Goal: Find specific page/section: Find specific page/section

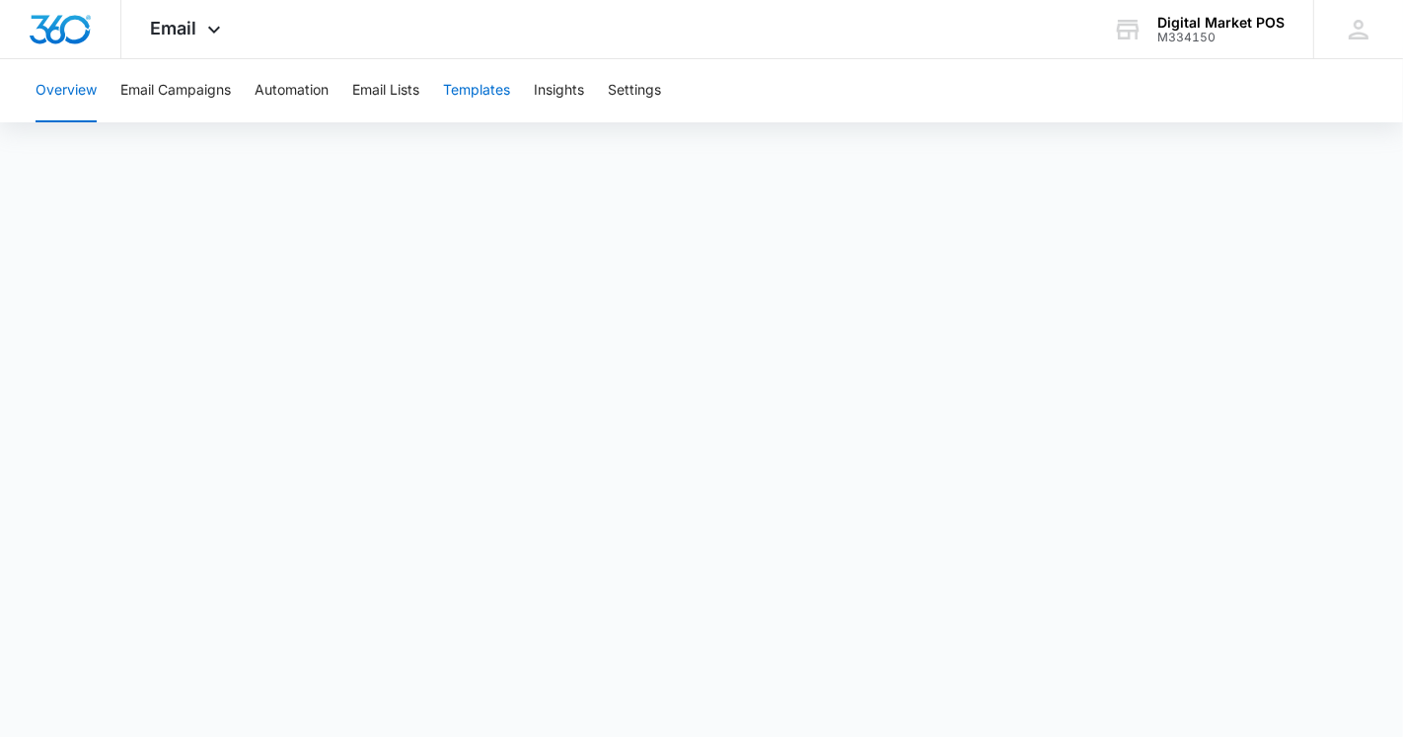
click at [510, 93] on button "Templates" at bounding box center [476, 90] width 67 height 63
click at [484, 83] on button "Templates" at bounding box center [476, 90] width 67 height 63
click at [1365, 21] on span "1" at bounding box center [1373, 15] width 16 height 16
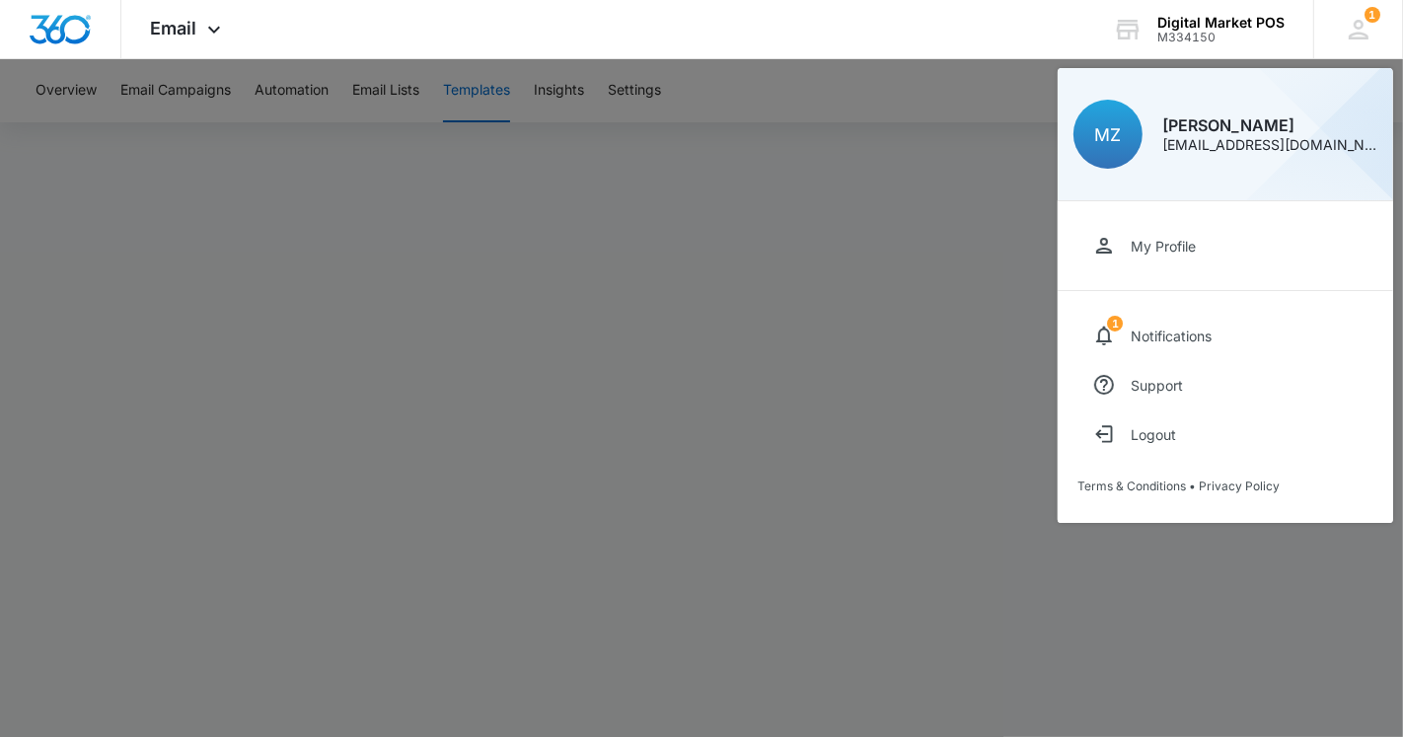
click at [573, 228] on div at bounding box center [701, 368] width 1403 height 737
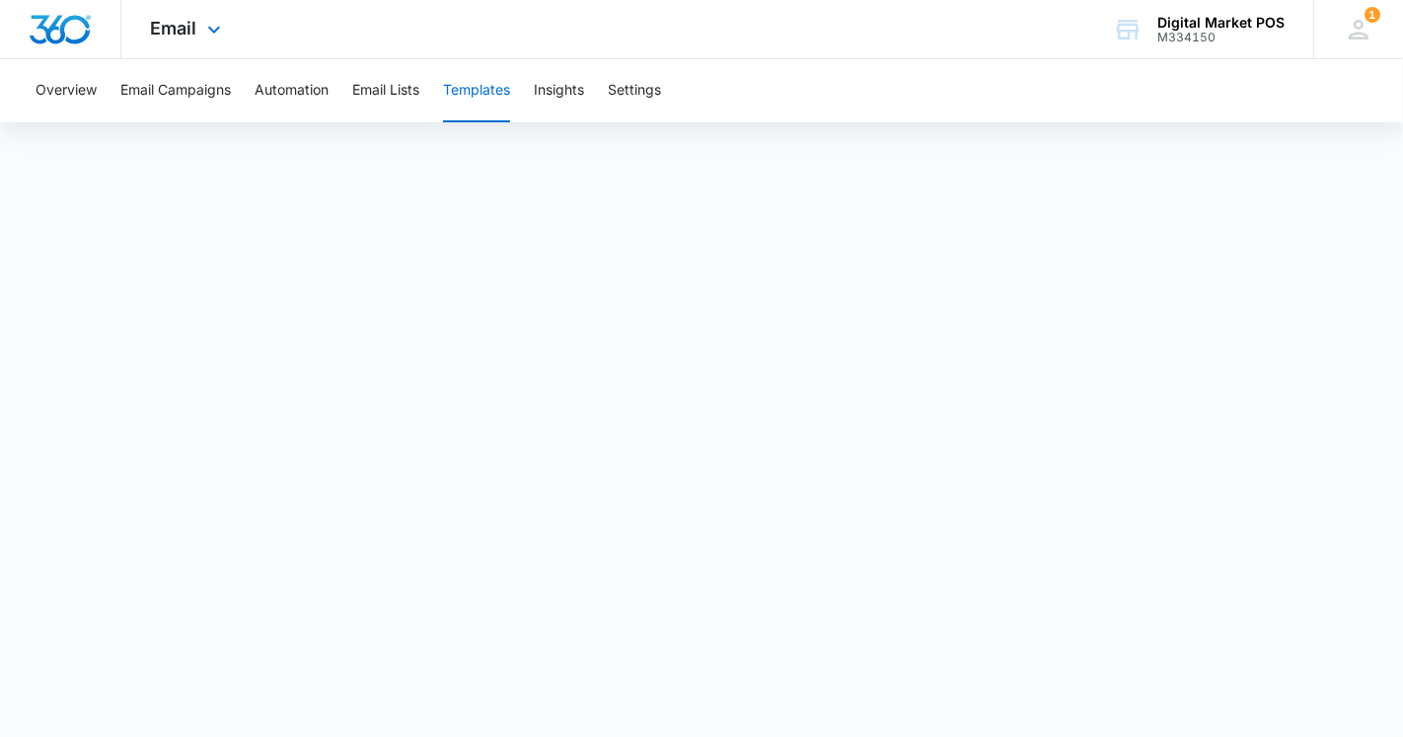
click at [36, 26] on img "Dashboard" at bounding box center [60, 30] width 63 height 30
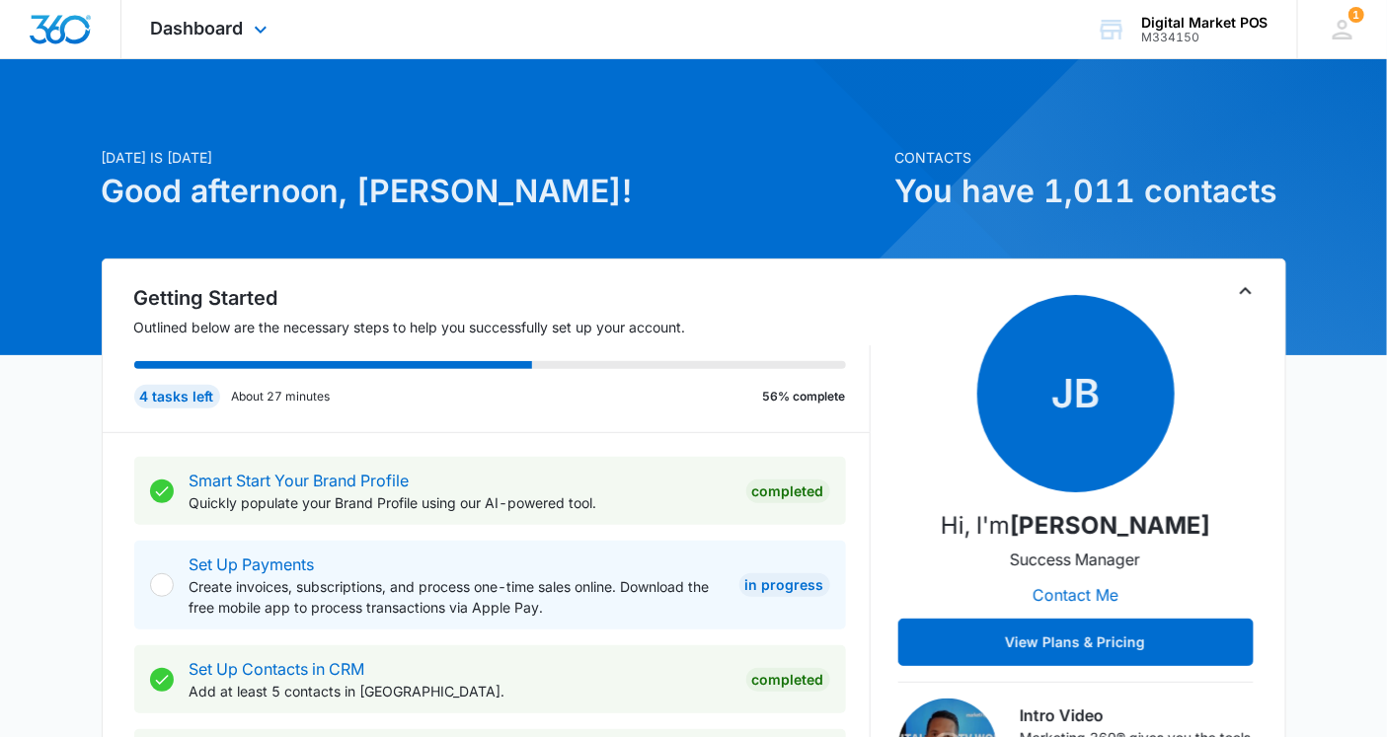
click at [136, 26] on div "Dashboard Apps Reputation Websites Forms CRM Email Social Content Ads Intellige…" at bounding box center [211, 29] width 181 height 58
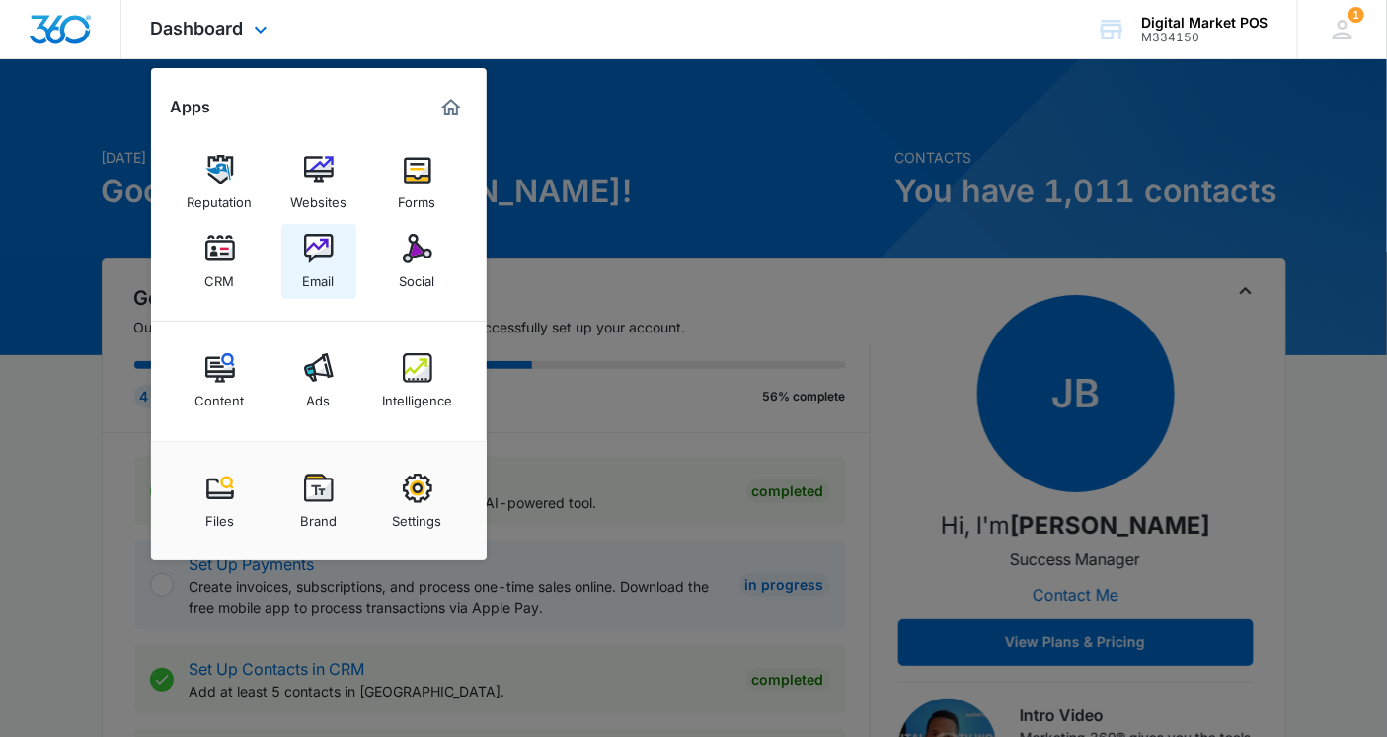
click at [314, 255] on img at bounding box center [319, 249] width 30 height 30
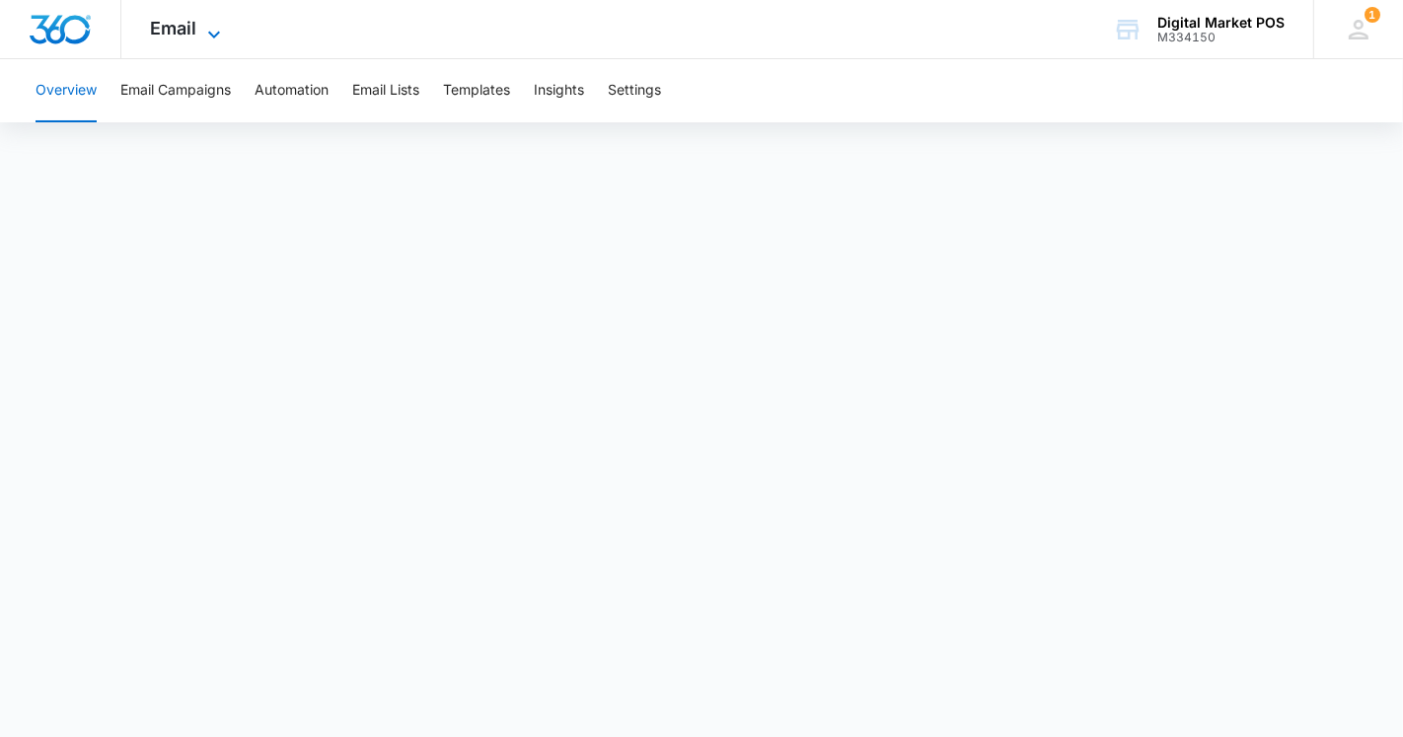
click at [179, 30] on span "Email" at bounding box center [174, 28] width 46 height 21
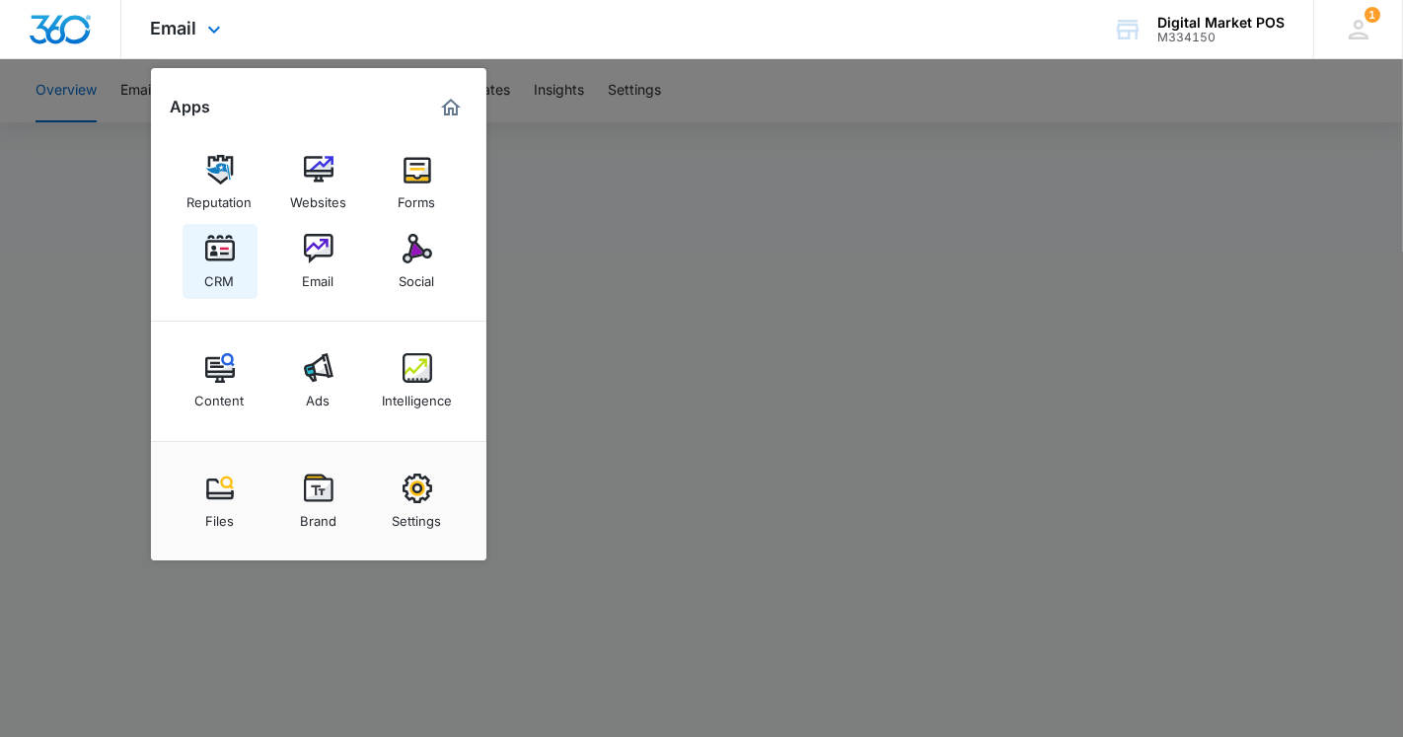
click at [198, 245] on link "CRM" at bounding box center [220, 261] width 75 height 75
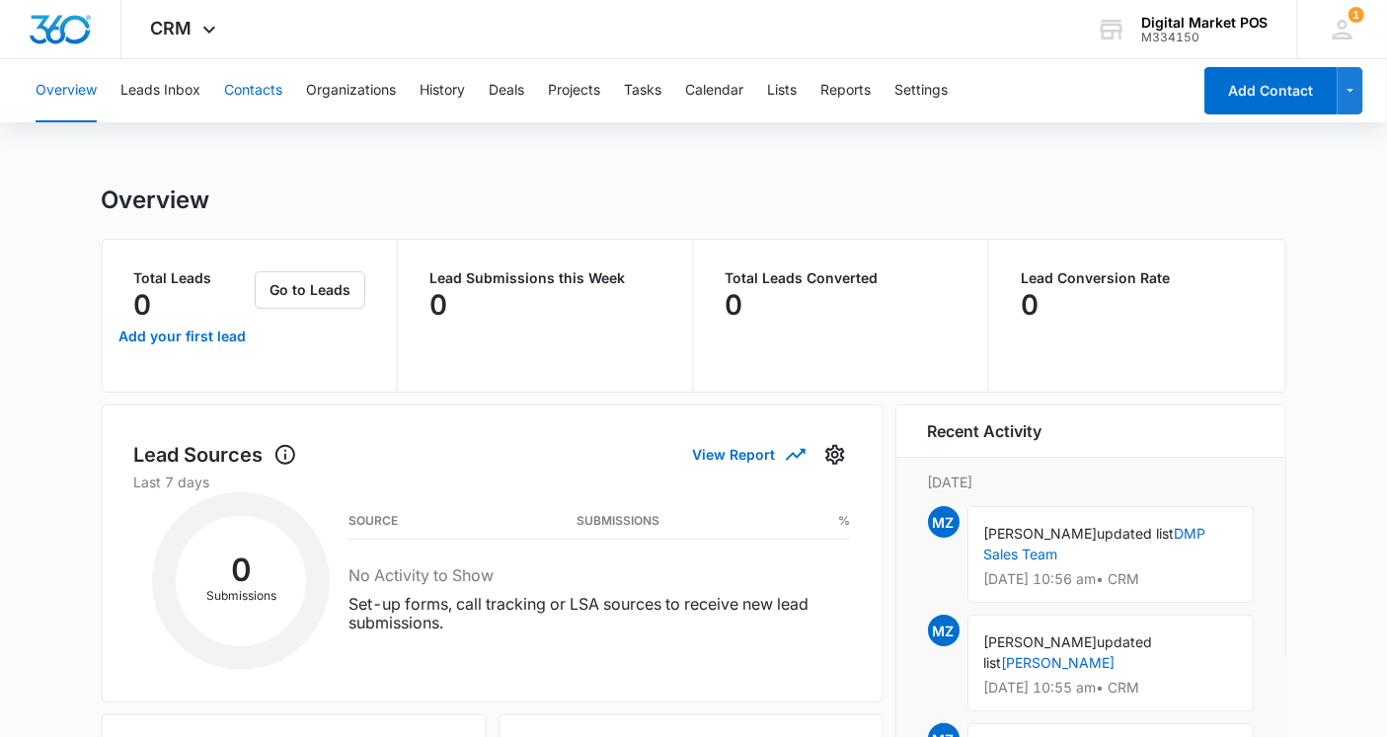
click at [228, 89] on button "Contacts" at bounding box center [253, 90] width 58 height 63
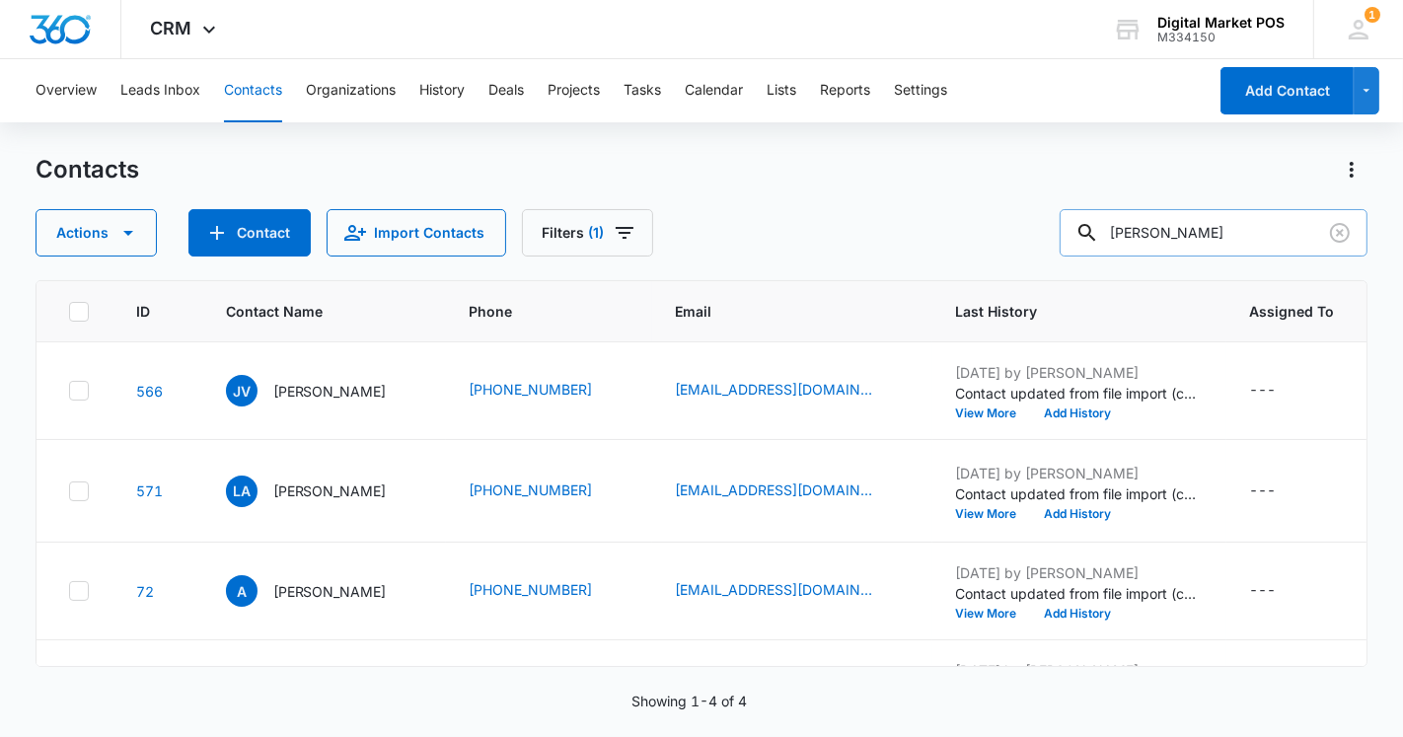
click at [1174, 231] on input "[PERSON_NAME]" at bounding box center [1214, 232] width 308 height 47
type input "hrpos"
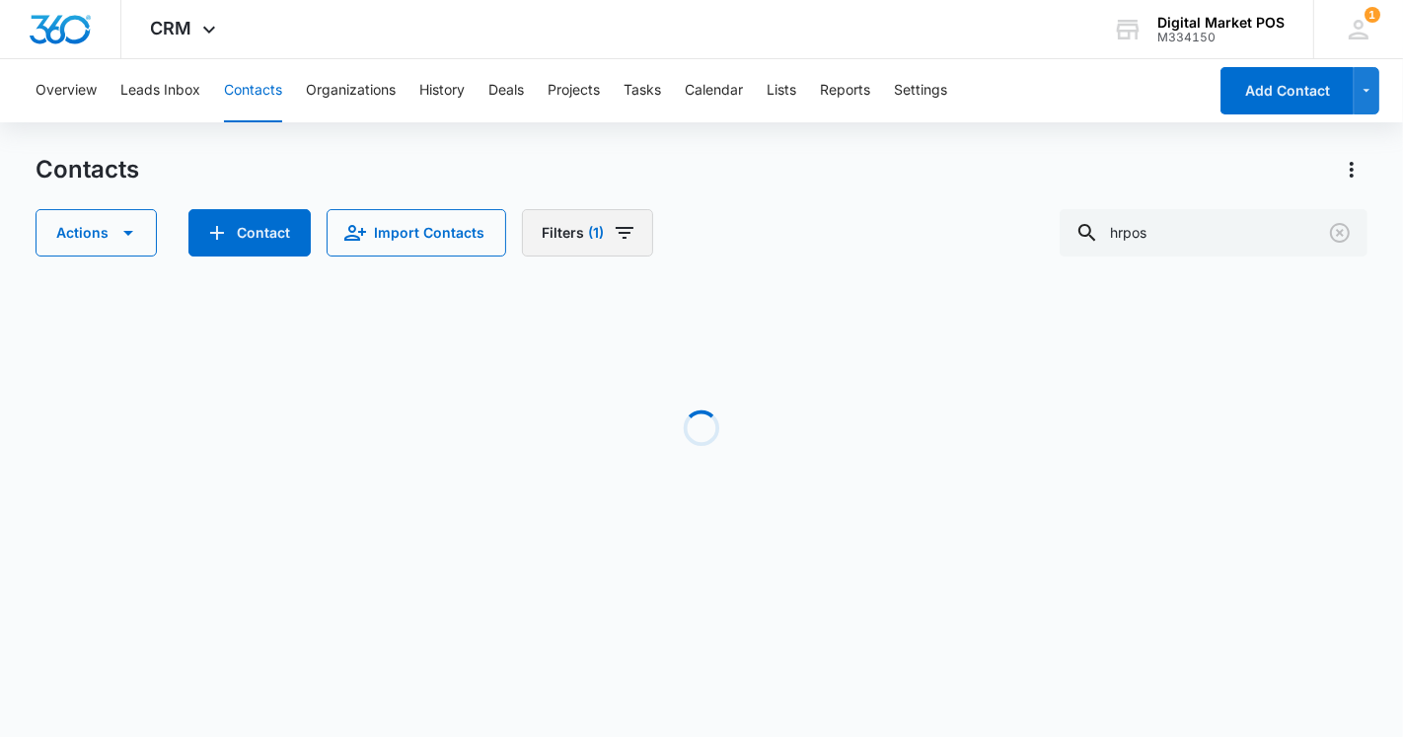
click at [572, 238] on button "Filters (1)" at bounding box center [587, 232] width 131 height 47
click at [616, 232] on icon "Filters" at bounding box center [625, 233] width 18 height 12
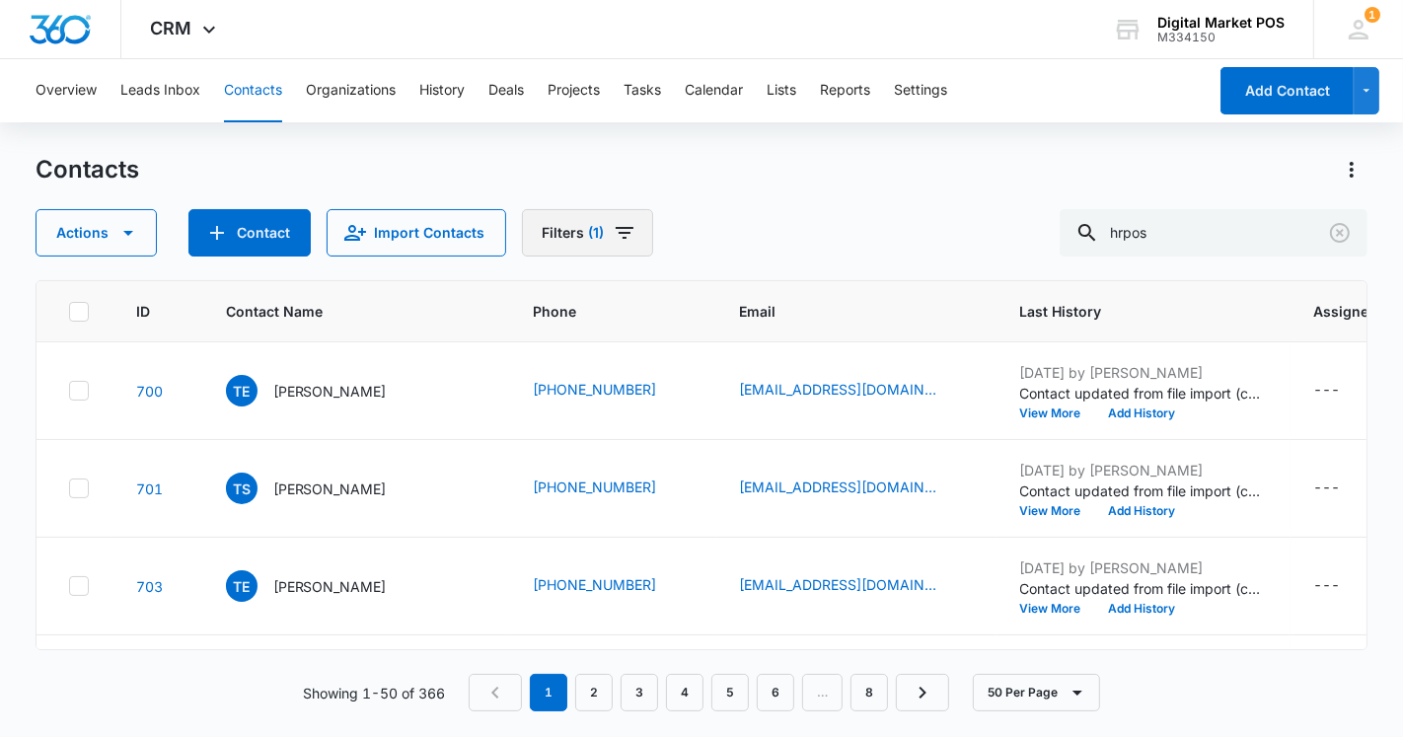
click at [619, 233] on icon "Filters" at bounding box center [625, 233] width 18 height 12
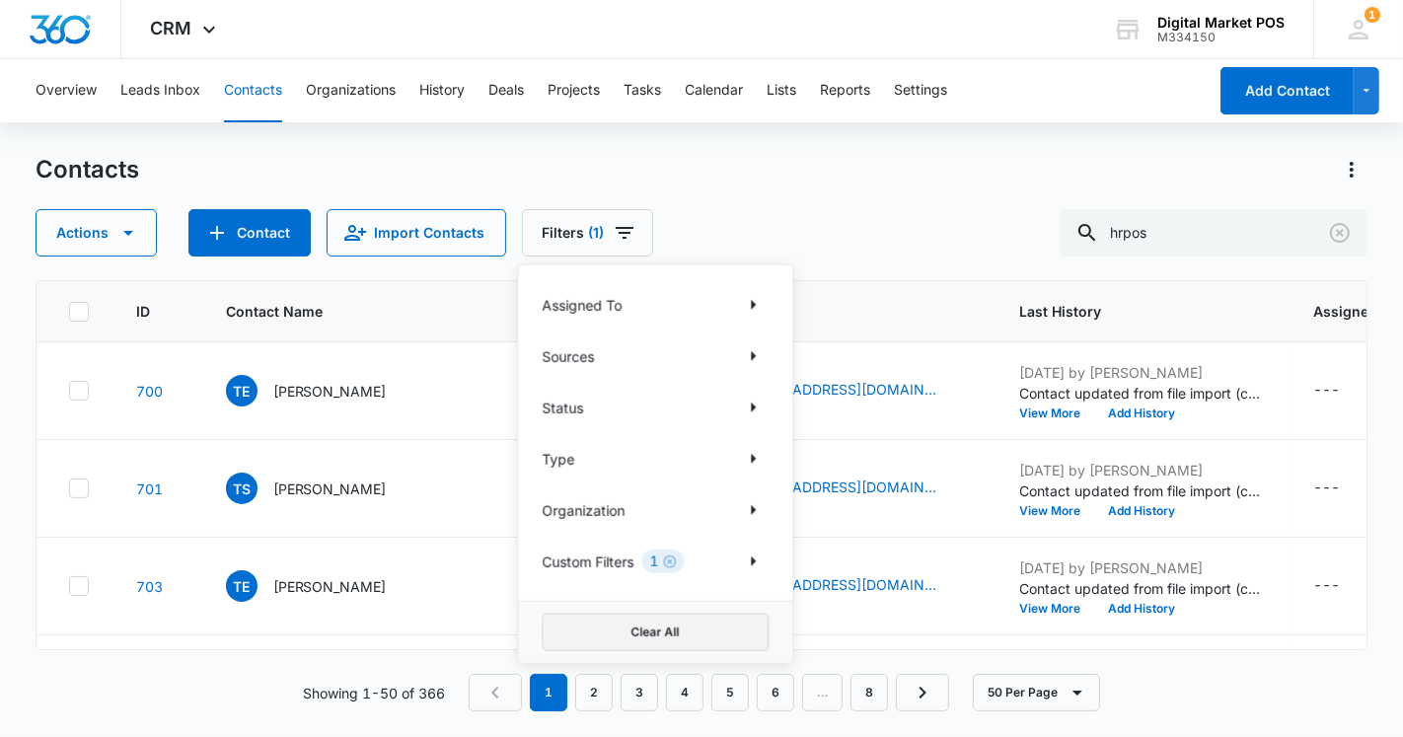
click at [655, 628] on button "Clear All" at bounding box center [655, 633] width 227 height 38
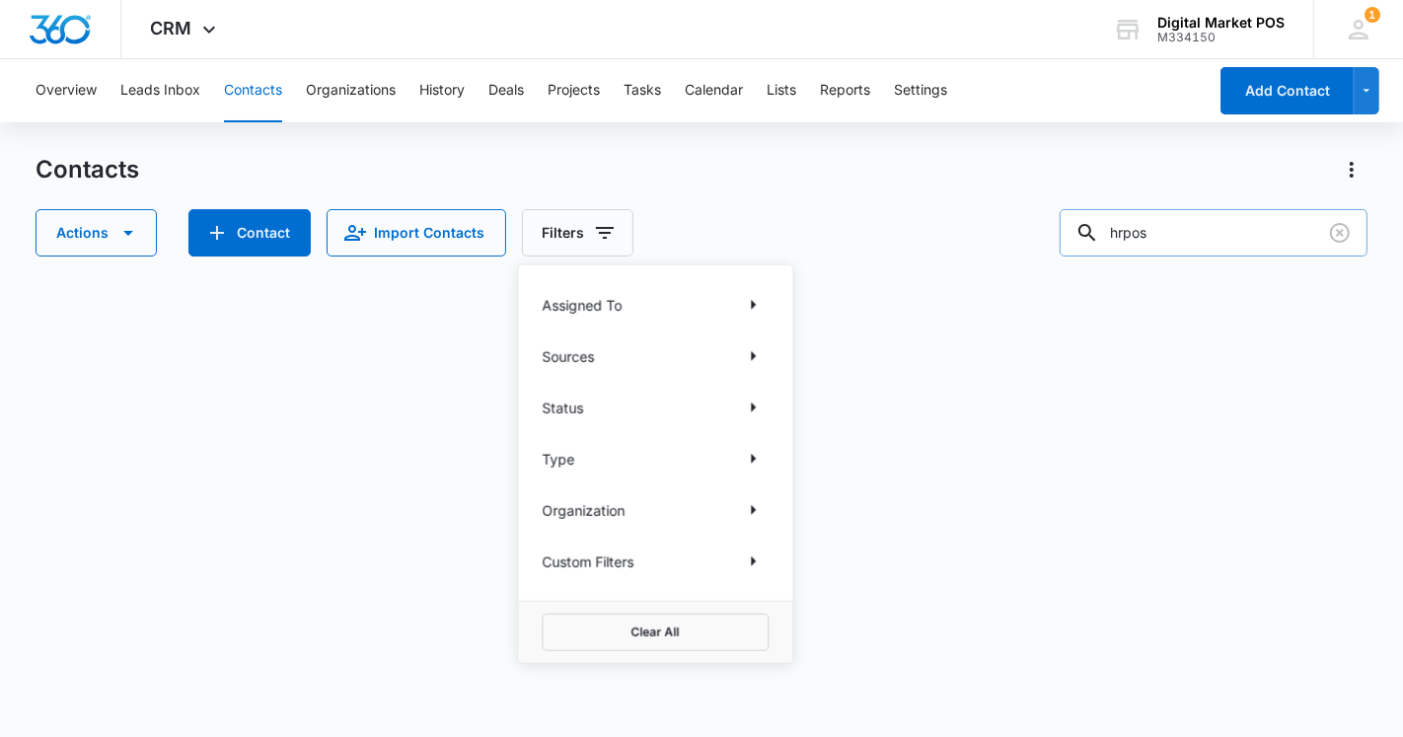
click at [1200, 234] on input "hrpos" at bounding box center [1214, 232] width 308 height 47
click at [1231, 231] on input "hrpos" at bounding box center [1214, 232] width 308 height 47
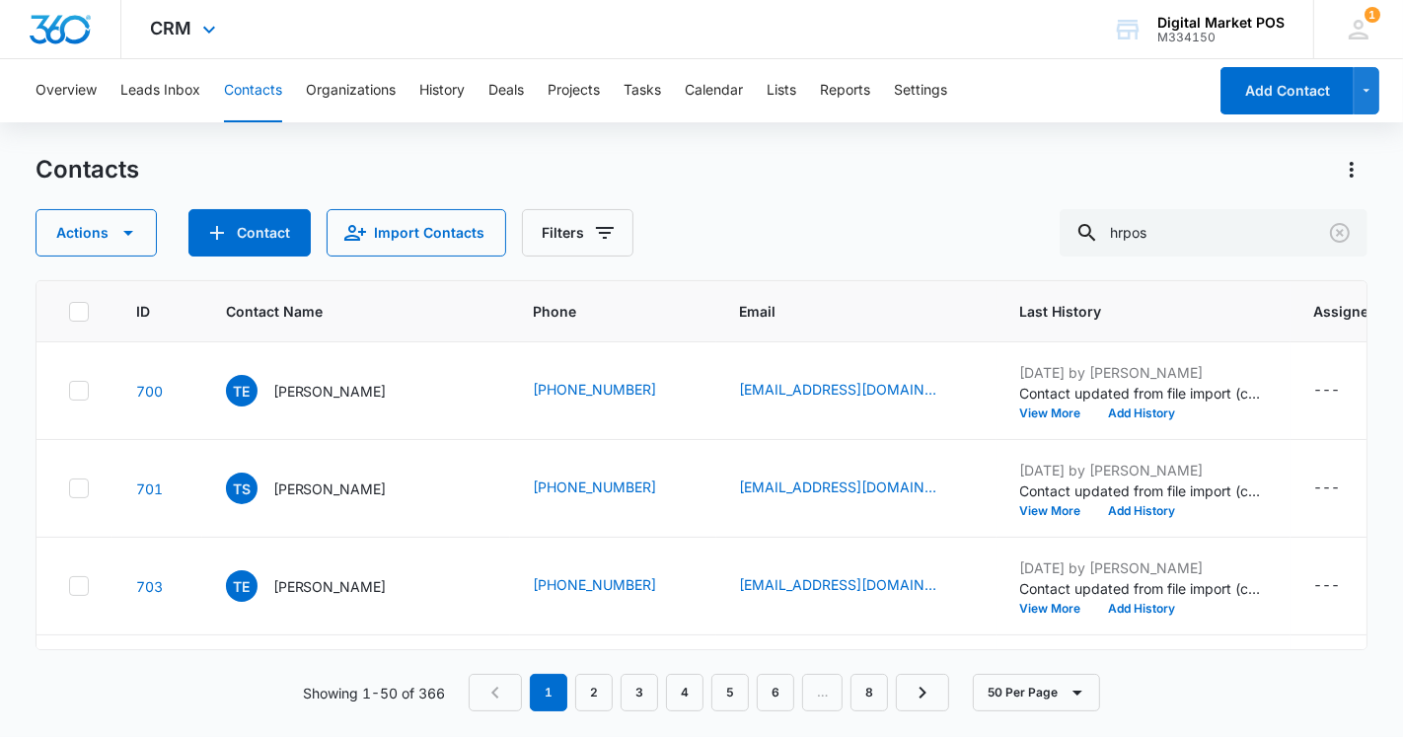
click at [132, 30] on div "CRM Apps Reputation Websites Forms CRM Email Social Content Ads Intelligence Fi…" at bounding box center [185, 29] width 129 height 58
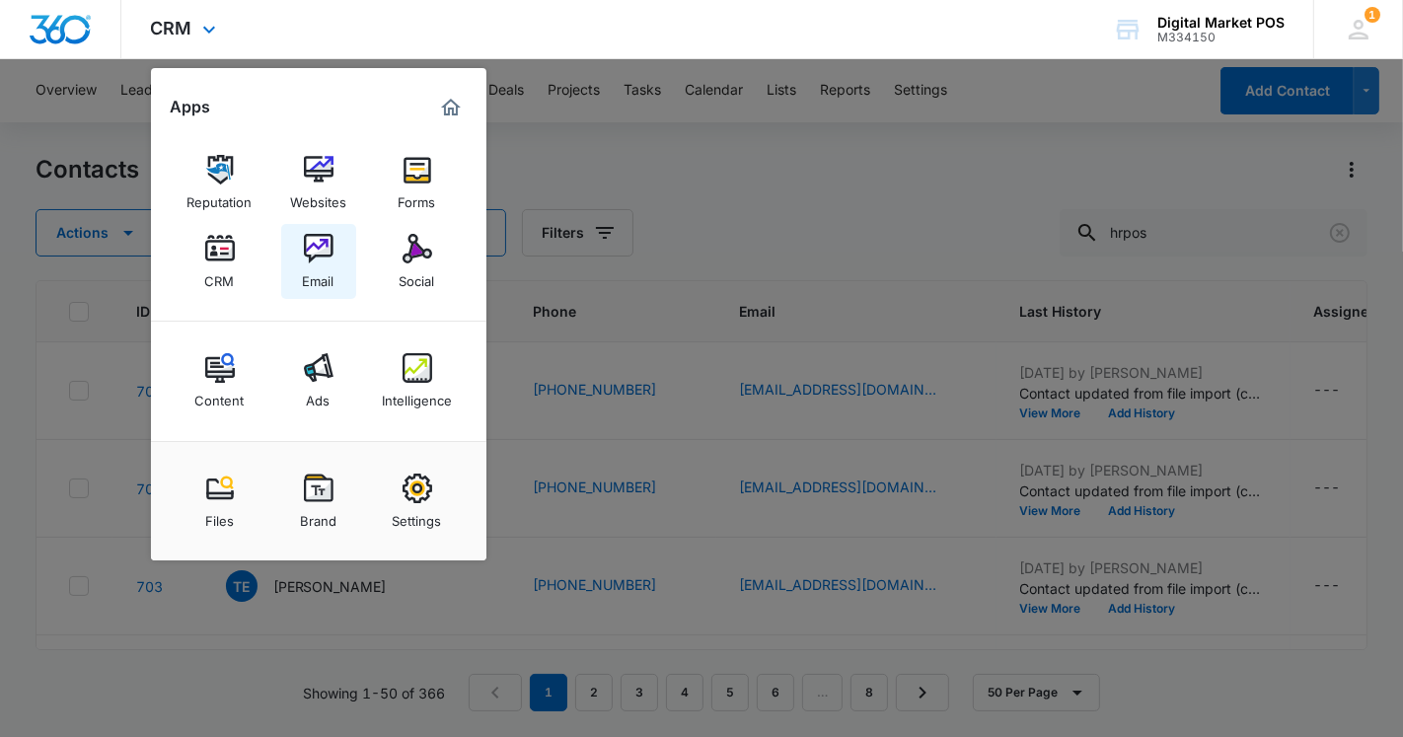
click at [316, 252] on img at bounding box center [319, 249] width 30 height 30
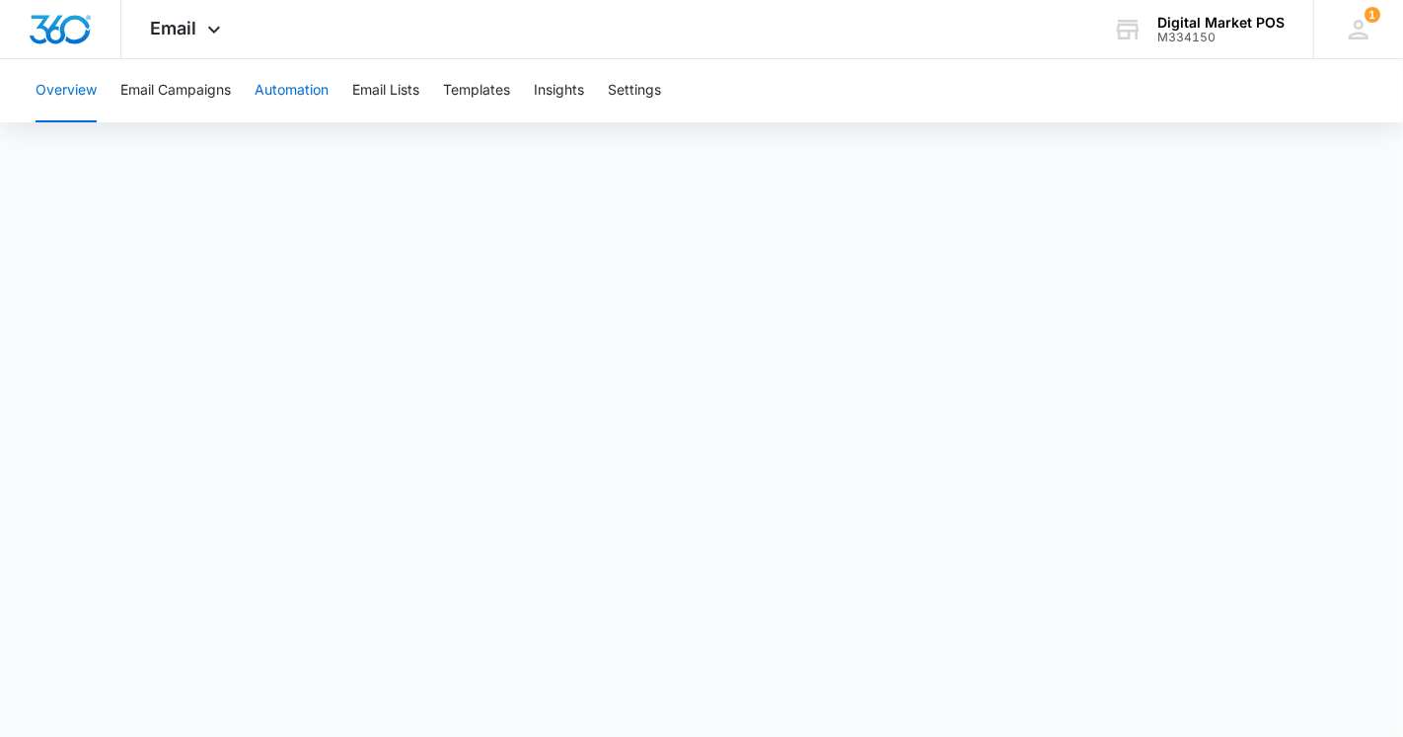
click at [290, 93] on button "Automation" at bounding box center [292, 90] width 74 height 63
click at [386, 97] on button "Email Lists" at bounding box center [385, 90] width 67 height 63
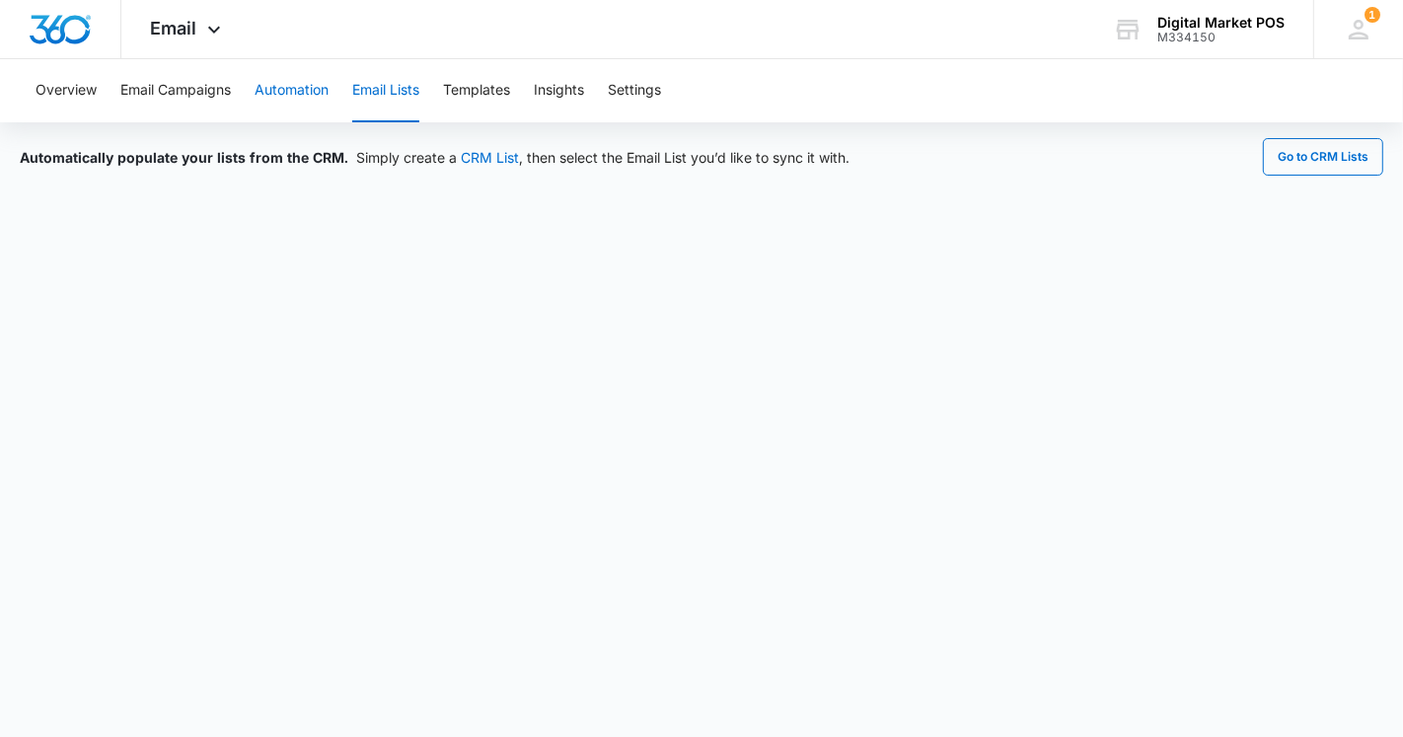
click at [291, 93] on button "Automation" at bounding box center [292, 90] width 74 height 63
